Goal: Information Seeking & Learning: Learn about a topic

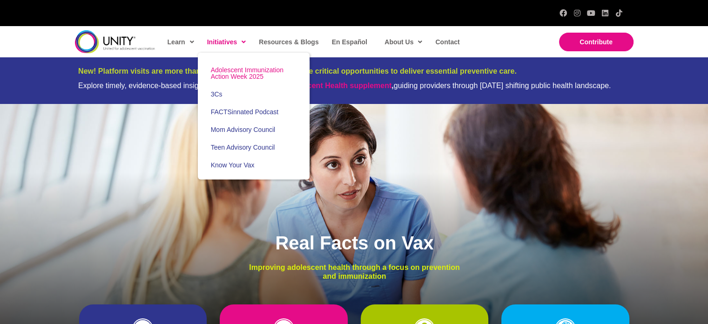
click at [237, 78] on span "Adolescent Immunization Action Week 2025" at bounding box center [247, 73] width 73 height 14
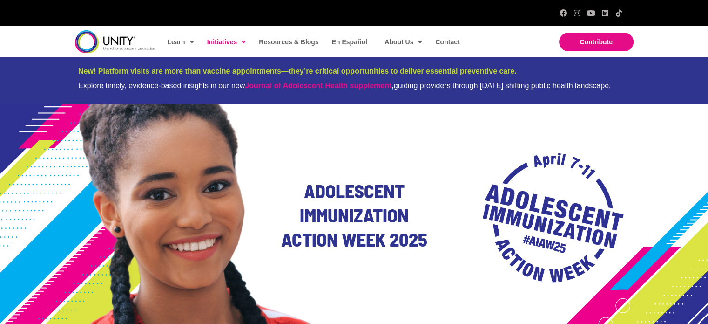
click at [109, 41] on img at bounding box center [115, 41] width 80 height 23
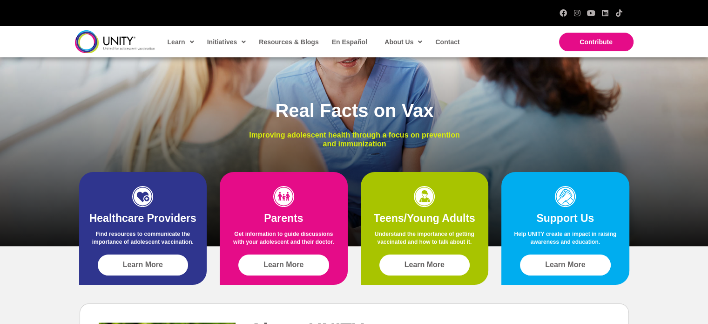
scroll to position [140, 0]
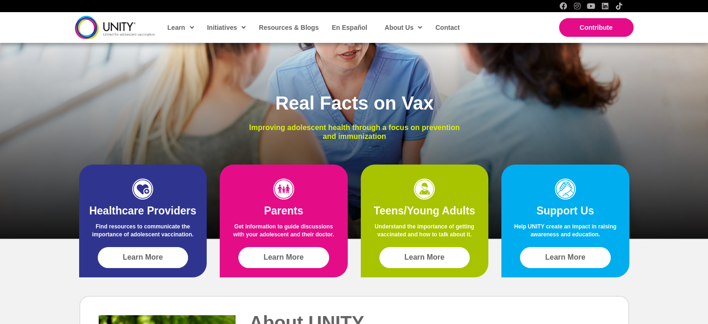
click at [436, 214] on h2 "Teens/Young Adults" at bounding box center [424, 211] width 109 height 14
click at [432, 262] on link "Learn More" at bounding box center [424, 257] width 91 height 21
